Goal: Transaction & Acquisition: Subscribe to service/newsletter

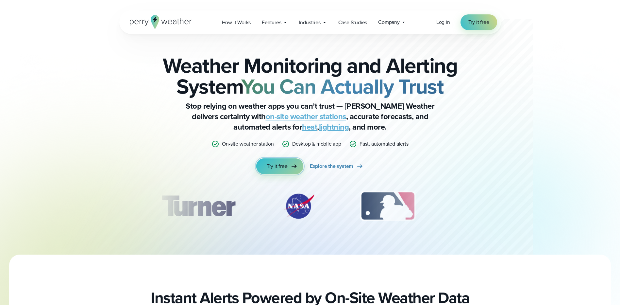
click at [277, 162] on span "Try it free" at bounding box center [277, 166] width 21 height 8
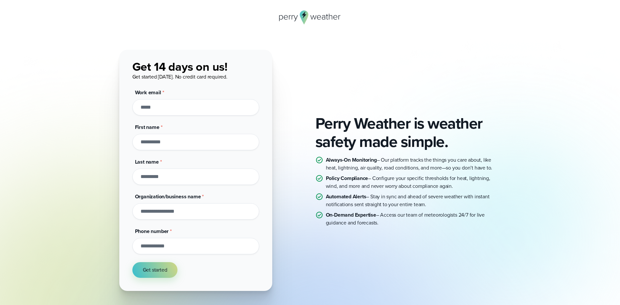
click at [257, 33] on div "Perry Weather is weather safety made simple. Always-On Monitoring – Our platfor…" at bounding box center [310, 180] width 620 height 361
click at [145, 277] on button "Get started" at bounding box center [154, 270] width 45 height 16
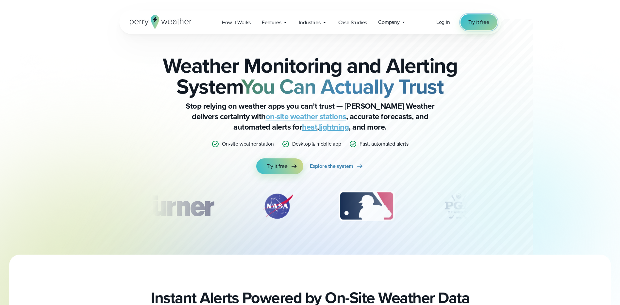
click at [474, 22] on span "Try it free" at bounding box center [478, 22] width 21 height 8
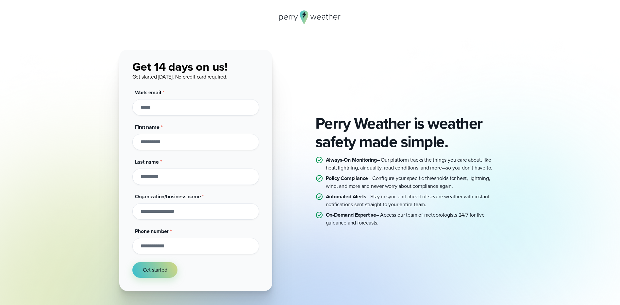
click at [298, 53] on div "Perry Weather is weather safety made simple. Always-On Monitoring – Our platfor…" at bounding box center [310, 170] width 382 height 241
click at [149, 271] on span "Get started" at bounding box center [155, 270] width 25 height 8
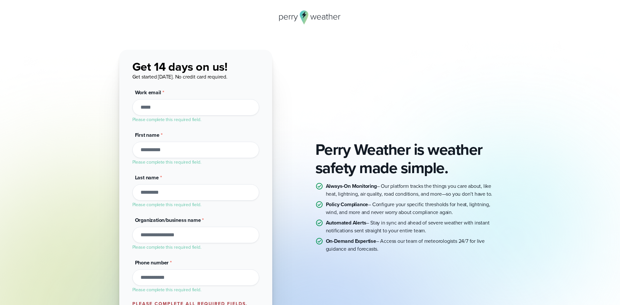
drag, startPoint x: 50, startPoint y: 133, endPoint x: 26, endPoint y: 123, distance: 26.0
click at [50, 130] on div "Perry Weather is weather safety made simple. Always-On Monitoring – Our platfor…" at bounding box center [310, 196] width 620 height 293
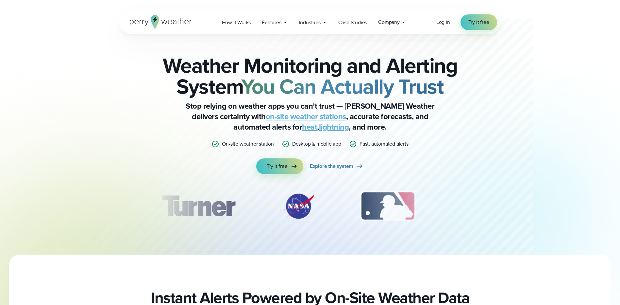
click at [151, 20] on icon at bounding box center [154, 22] width 8 height 14
click at [277, 181] on div "Weather Monitoring and Alerting System You Can Actually Trust Stop relying on w…" at bounding box center [310, 144] width 316 height 178
